Goal: Check status: Check status

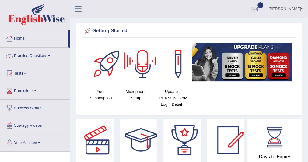
click at [18, 38] on link "Home" at bounding box center [34, 37] width 68 height 15
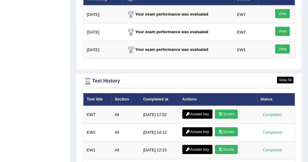
scroll to position [795, 0]
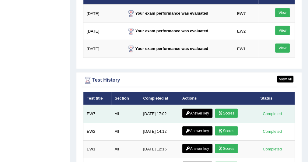
click at [230, 109] on link "Scores" at bounding box center [226, 113] width 23 height 9
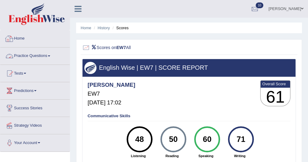
click at [23, 41] on link "Home" at bounding box center [34, 37] width 69 height 15
